Goal: Obtain resource: Obtain resource

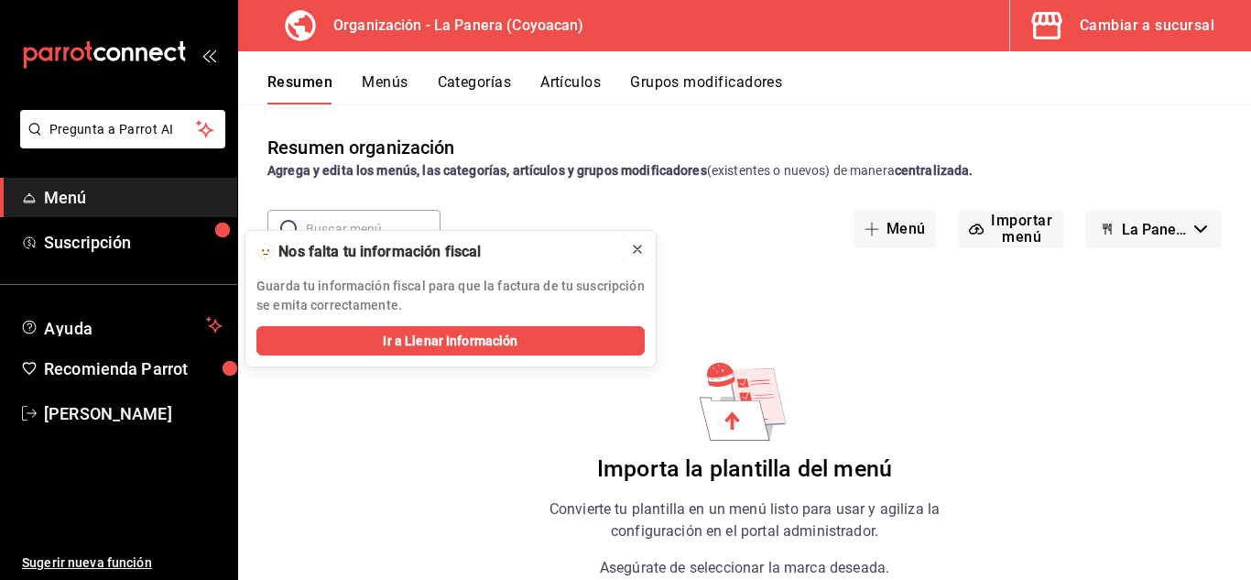
click at [635, 249] on icon at bounding box center [637, 249] width 15 height 15
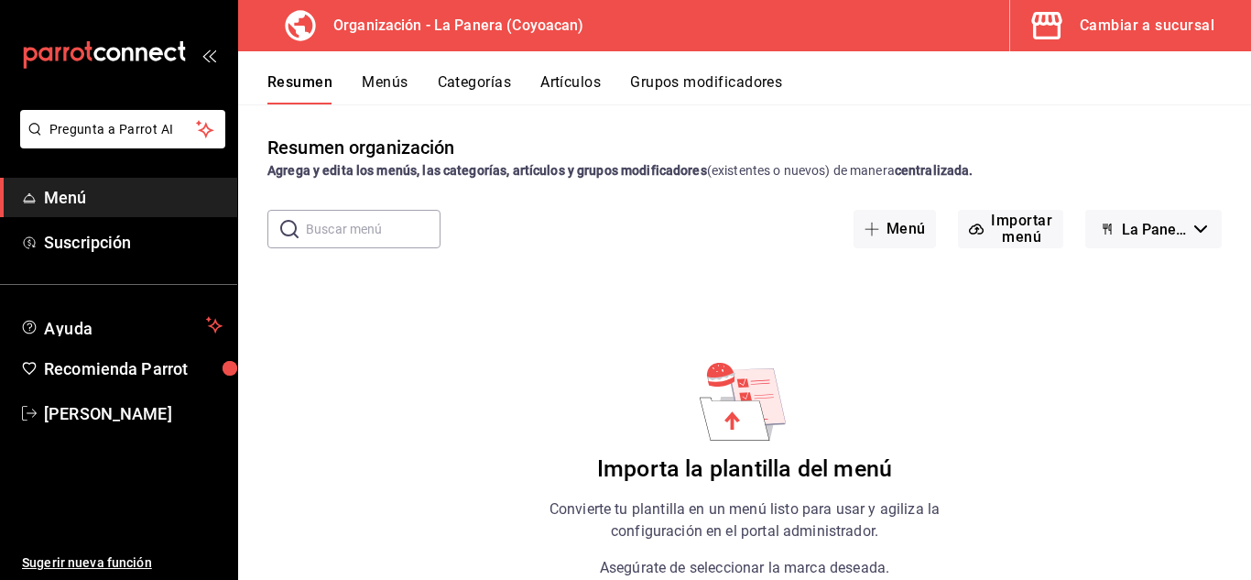
scroll to position [140, 0]
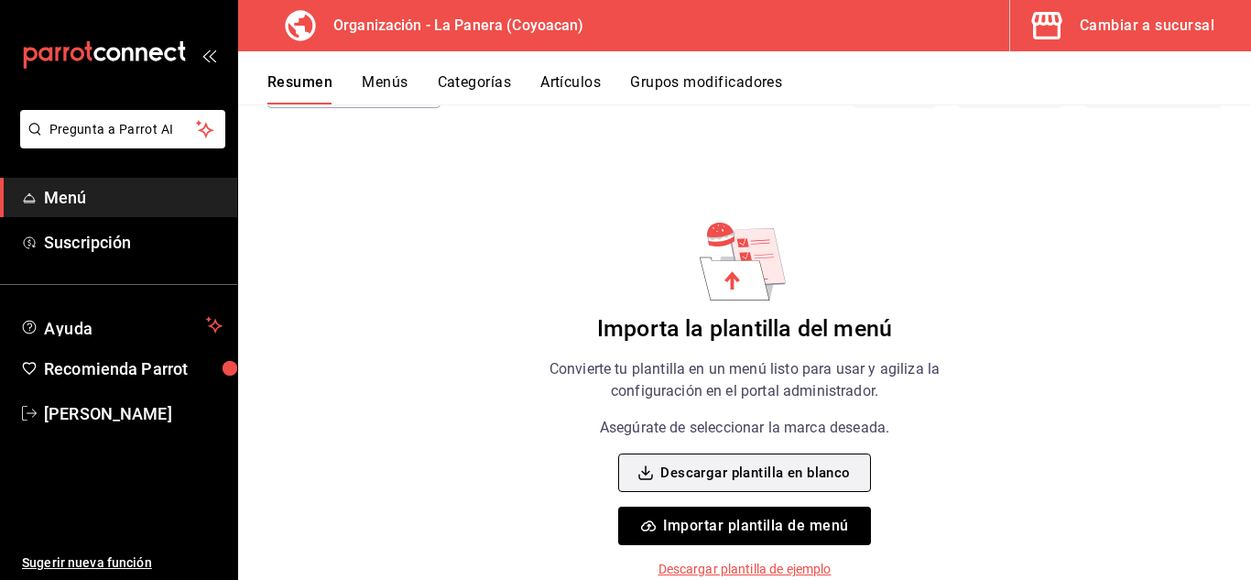
click at [735, 466] on button "Descargar plantilla en blanco" at bounding box center [744, 472] width 252 height 38
